Goal: Task Accomplishment & Management: Manage account settings

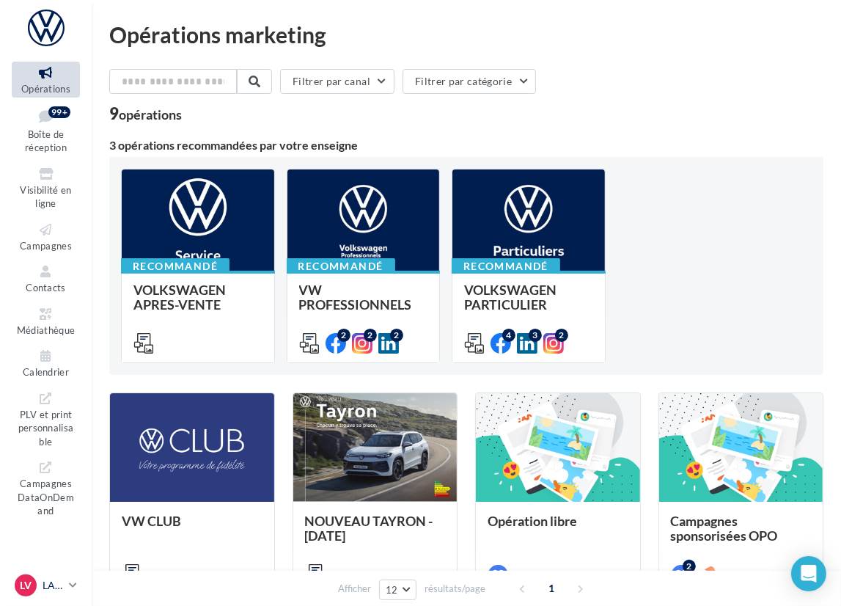
click at [57, 579] on p "LA VERRIERE" at bounding box center [53, 585] width 21 height 15
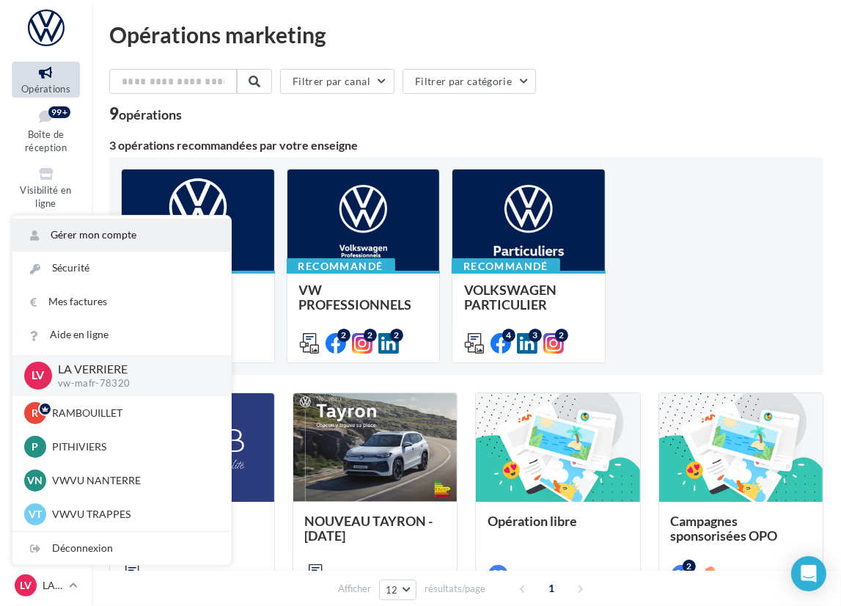
click at [104, 233] on link "Gérer mon compte" at bounding box center [121, 235] width 219 height 33
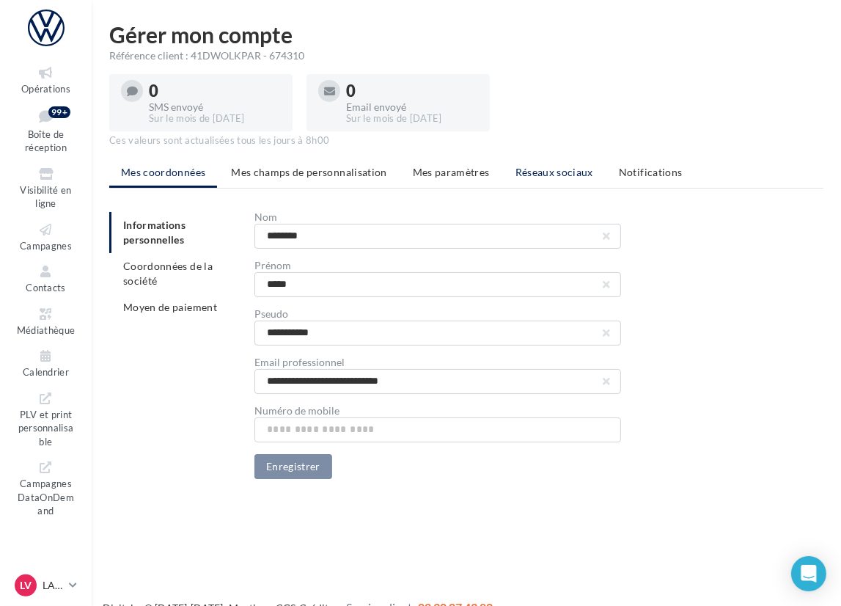
click at [557, 175] on span "Réseaux sociaux" at bounding box center [555, 172] width 78 height 12
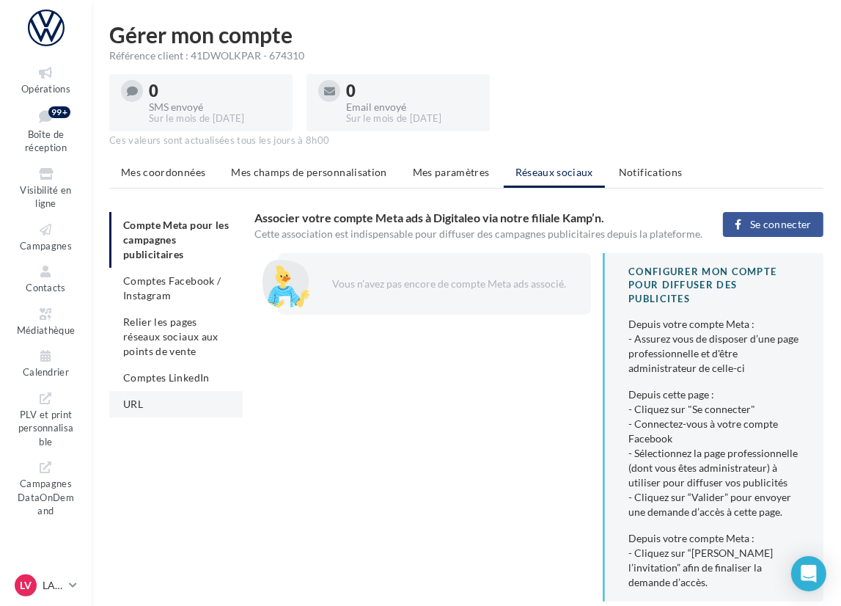
click at [126, 406] on span "URL" at bounding box center [133, 404] width 20 height 12
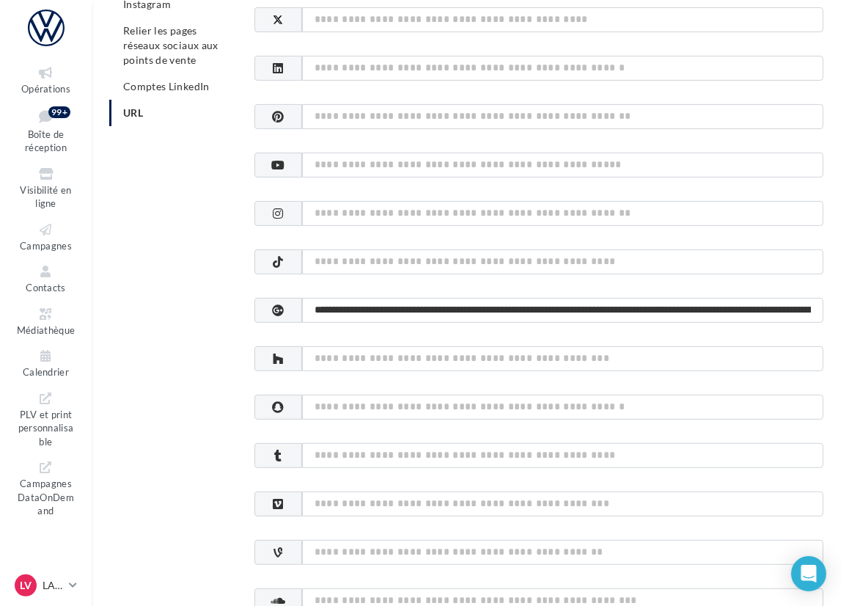
scroll to position [293, 0]
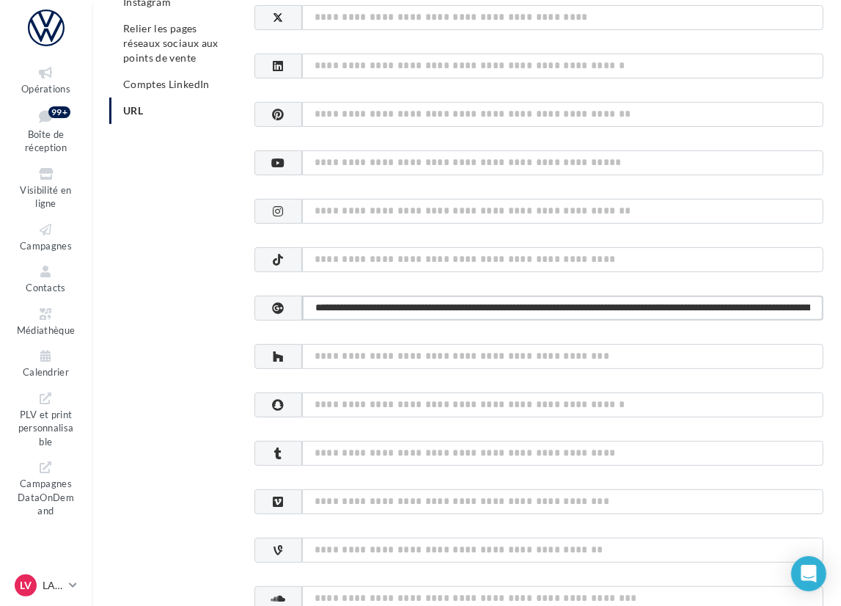
click at [435, 308] on input "**********" at bounding box center [562, 308] width 521 height 25
paste input
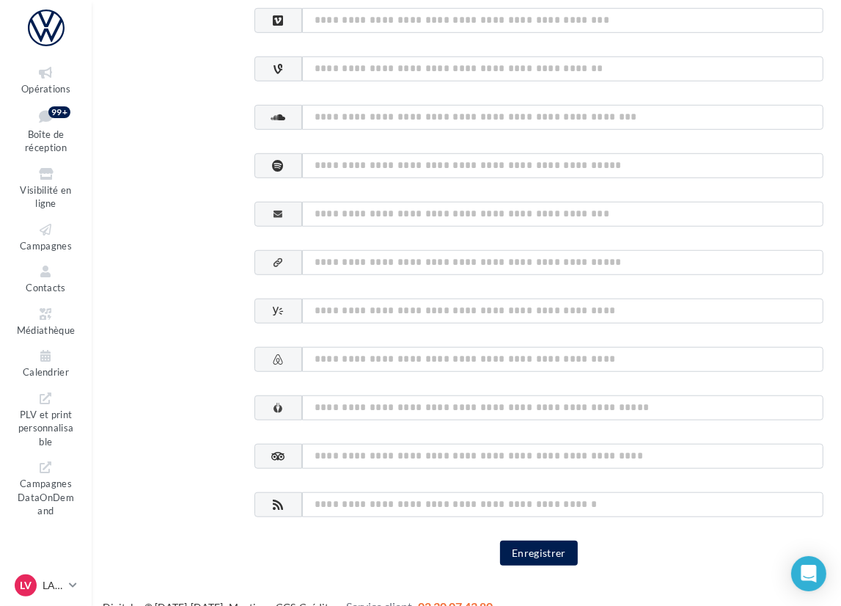
scroll to position [797, 0]
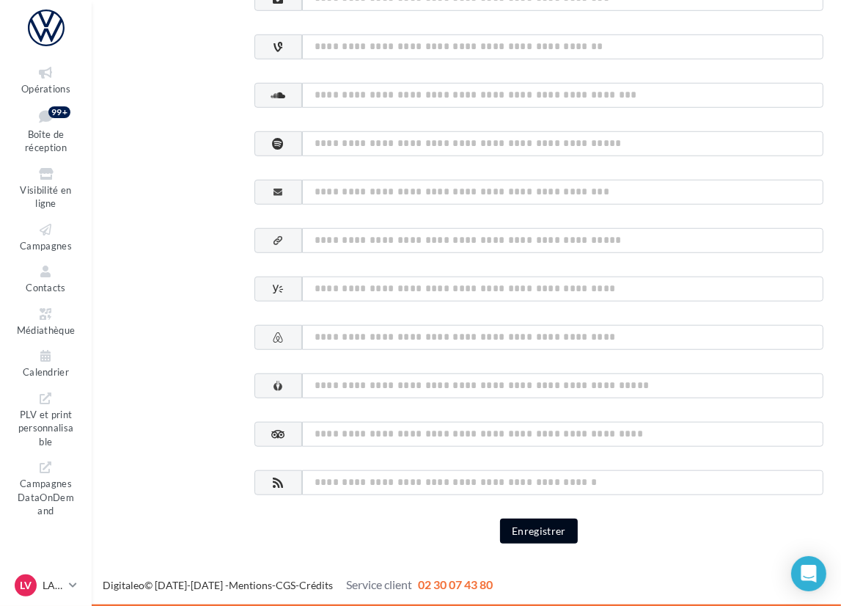
type input "**********"
click at [544, 523] on button "Enregistrer" at bounding box center [539, 531] width 78 height 25
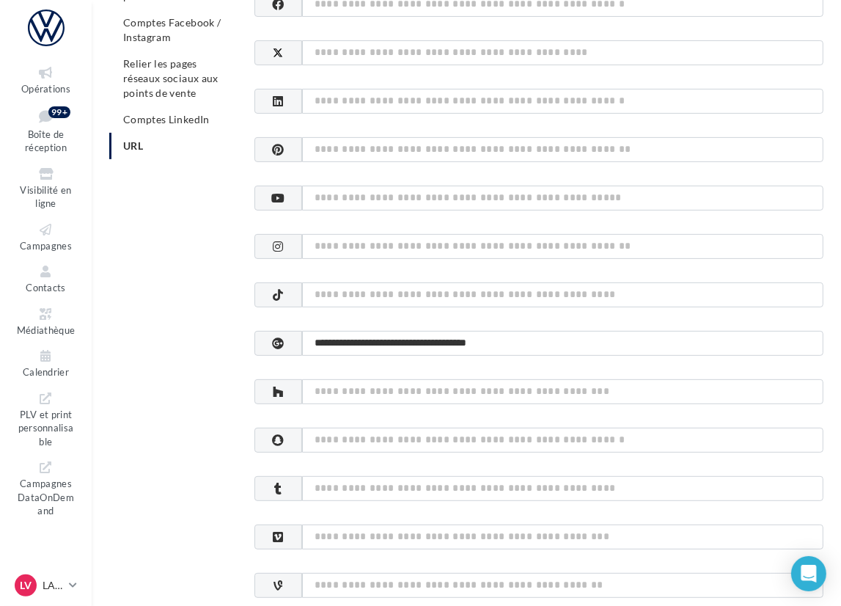
scroll to position [283, 0]
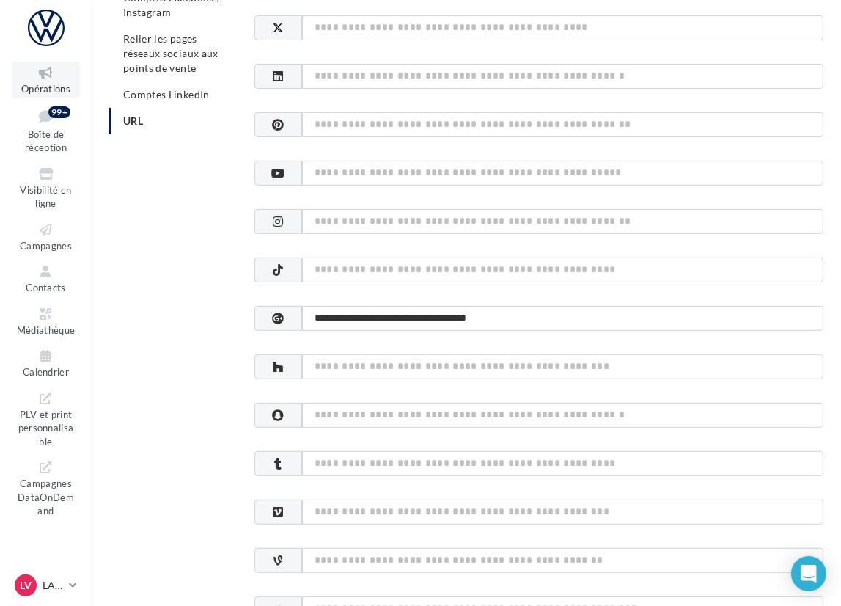
click at [51, 76] on icon at bounding box center [45, 73] width 59 height 17
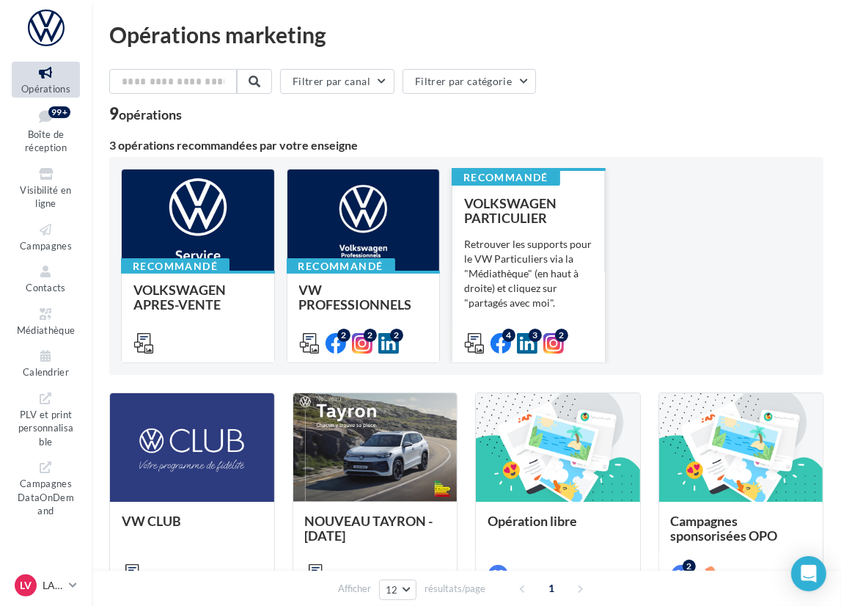
click at [490, 264] on div "Retrouver les supports pour le VW Particuliers via la "Médiathèque" (en haut à …" at bounding box center [528, 273] width 129 height 73
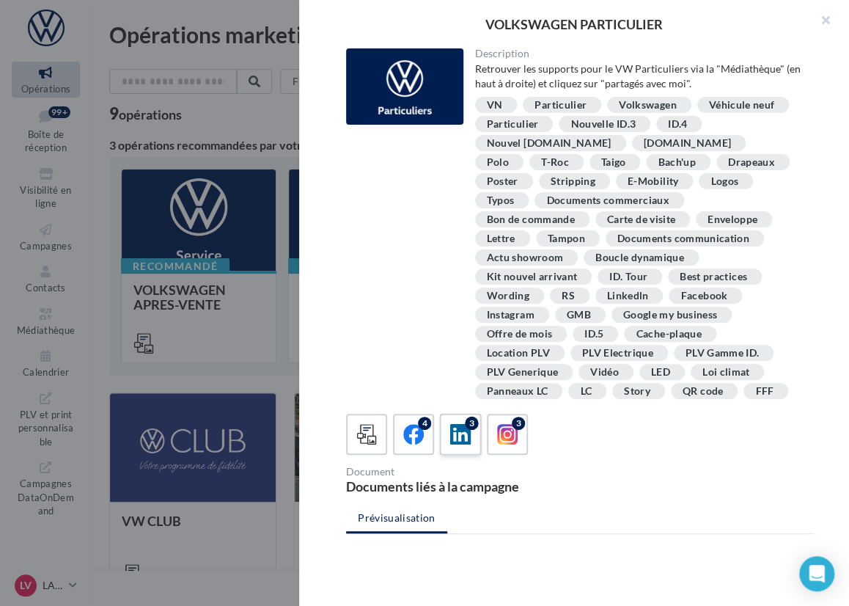
click at [460, 431] on icon at bounding box center [460, 434] width 21 height 21
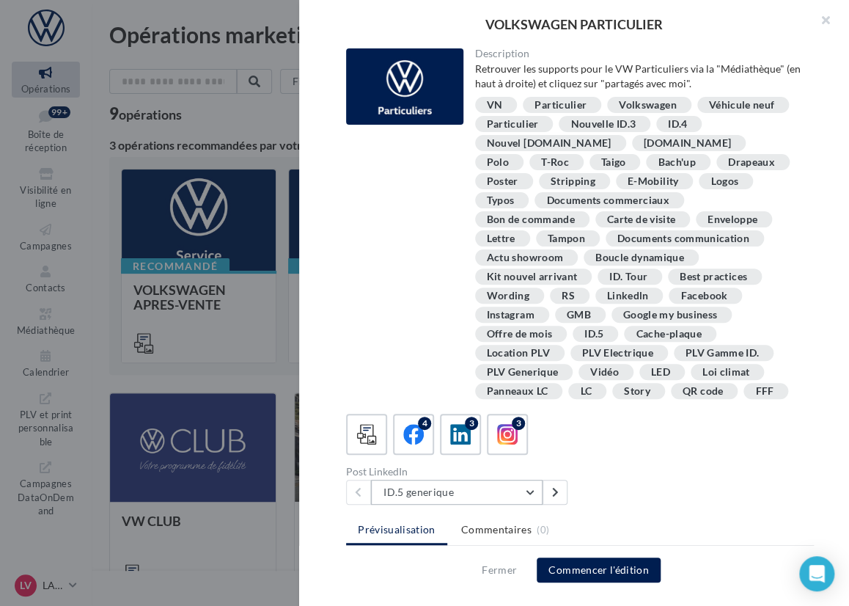
click at [527, 489] on button "ID.5 generique" at bounding box center [457, 492] width 172 height 25
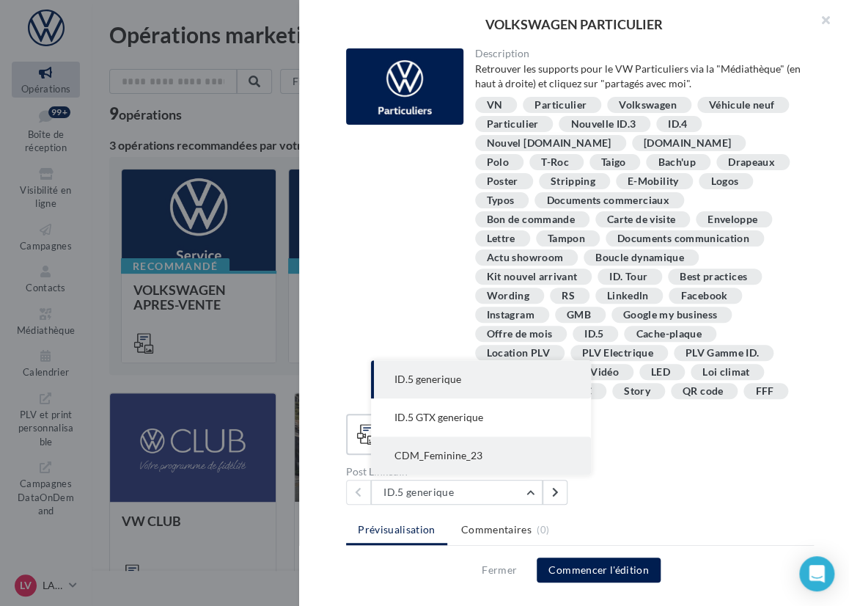
click at [417, 454] on span "CDM_Feminine_23" at bounding box center [439, 455] width 88 height 12
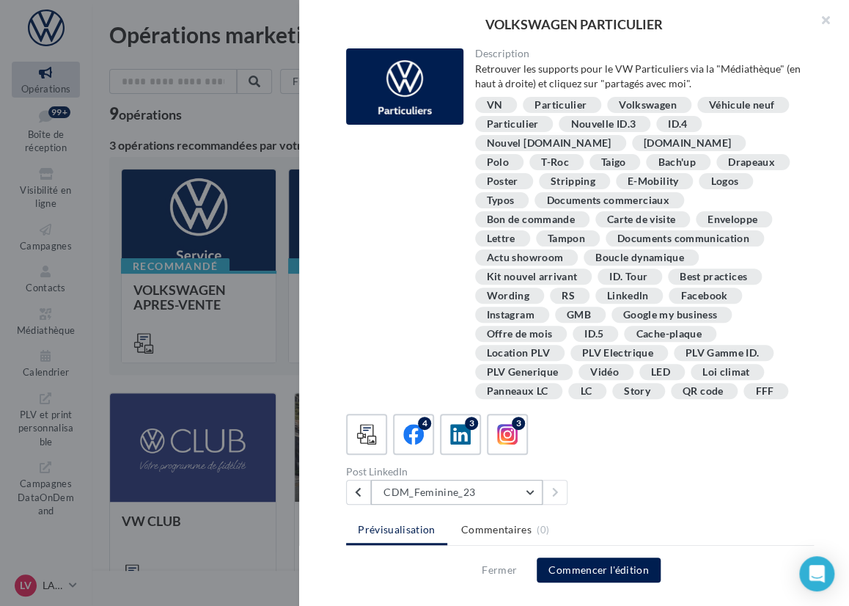
click at [524, 491] on button "CDM_Feminine_23" at bounding box center [457, 492] width 172 height 25
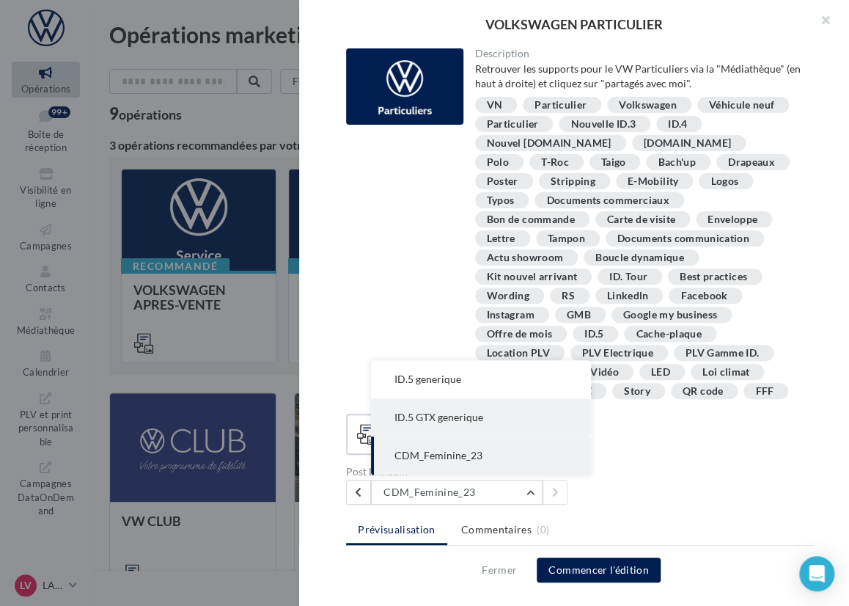
click at [453, 418] on span "ID.5 GTX generique" at bounding box center [439, 417] width 89 height 12
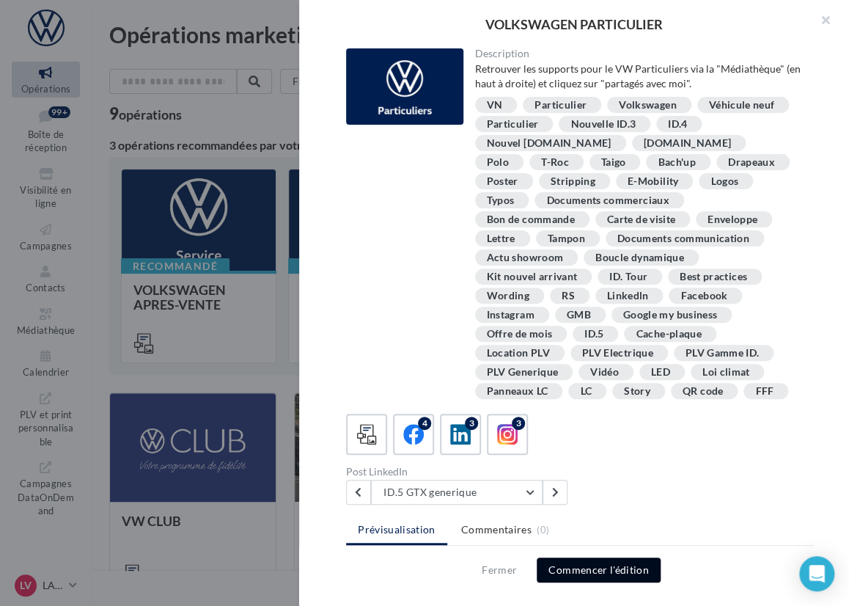
click at [603, 570] on button "Commencer l'édition" at bounding box center [599, 569] width 124 height 25
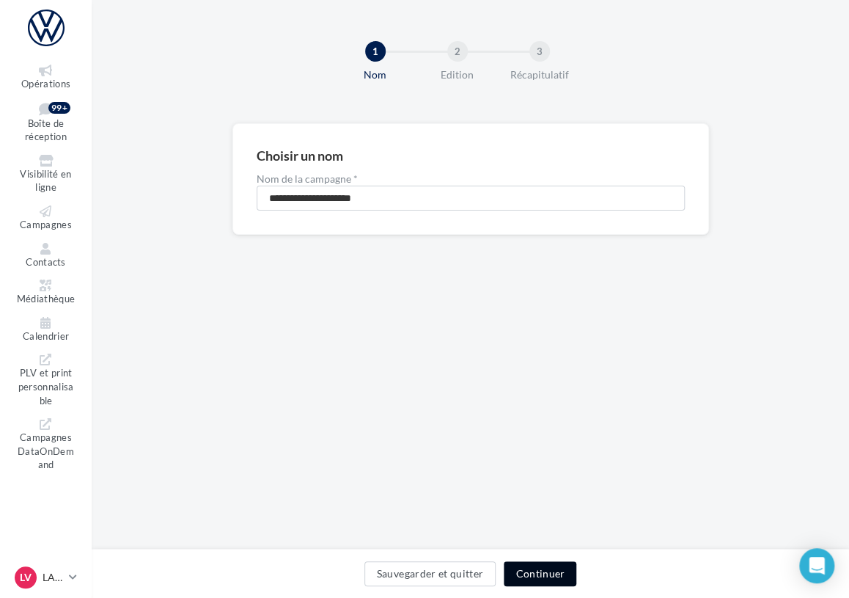
click at [554, 573] on button "Continuer" at bounding box center [540, 573] width 73 height 25
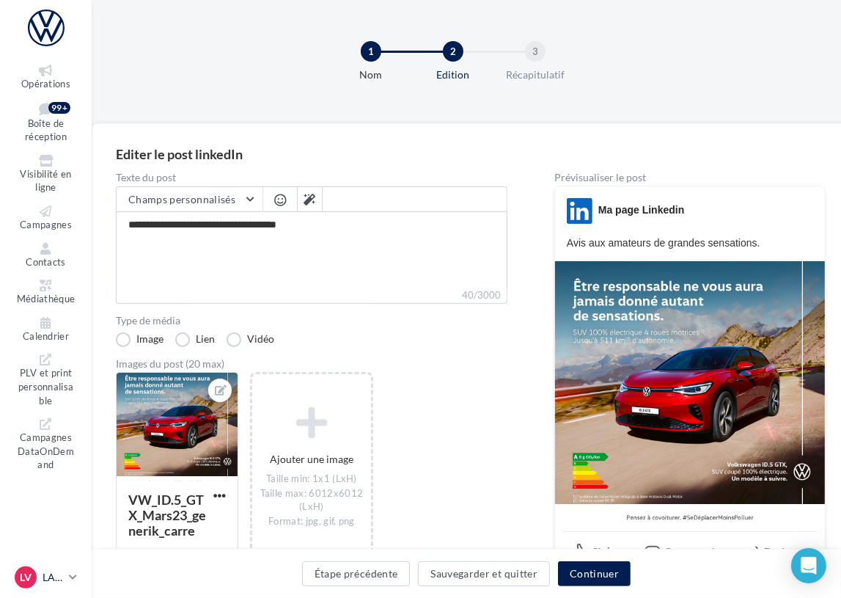
click at [67, 591] on link "LV LA VERRIERE vw-mafr-78320" at bounding box center [46, 577] width 68 height 28
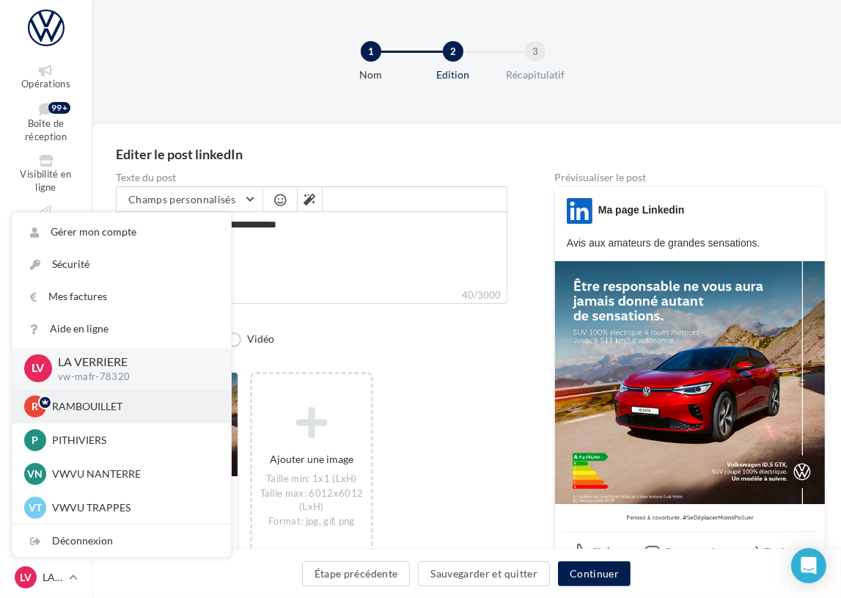
click at [81, 412] on p "RAMBOUILLET" at bounding box center [132, 406] width 161 height 15
